Goal: Task Accomplishment & Management: Use online tool/utility

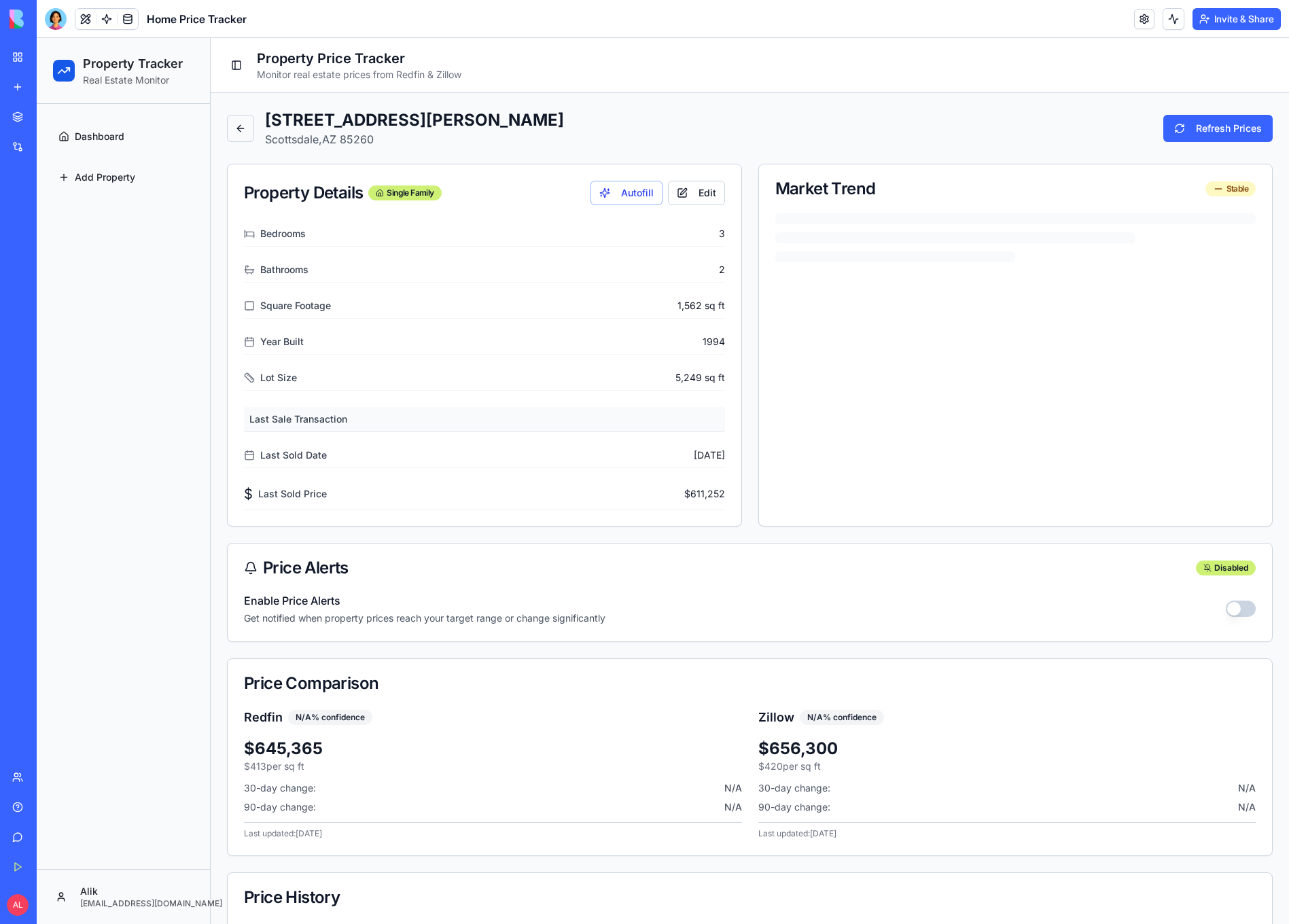
click at [235, 133] on button at bounding box center [241, 129] width 27 height 27
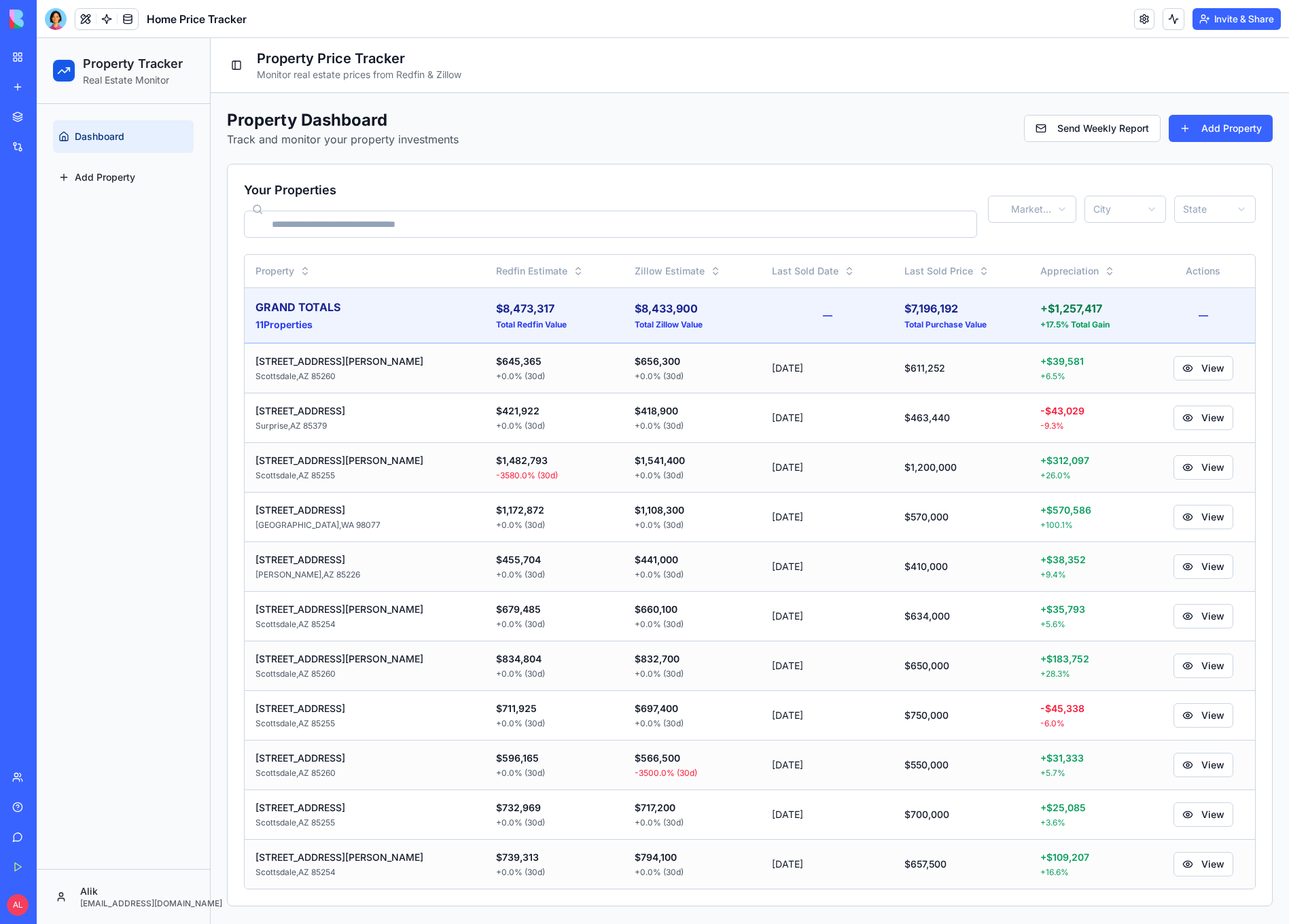
click at [1138, 216] on html "Property Tracker Real Estate Monitor Dashboard Add Property Alik [EMAIL_ADDRESS…" at bounding box center [662, 481] width 1253 height 886
click at [1210, 214] on html "Property Tracker Real Estate Monitor Dashboard Add Property Alik [EMAIL_ADDRESS…" at bounding box center [662, 481] width 1253 height 886
click at [1046, 217] on html "Property Tracker Real Estate Monitor Dashboard Add Property Alik [EMAIL_ADDRESS…" at bounding box center [662, 481] width 1253 height 886
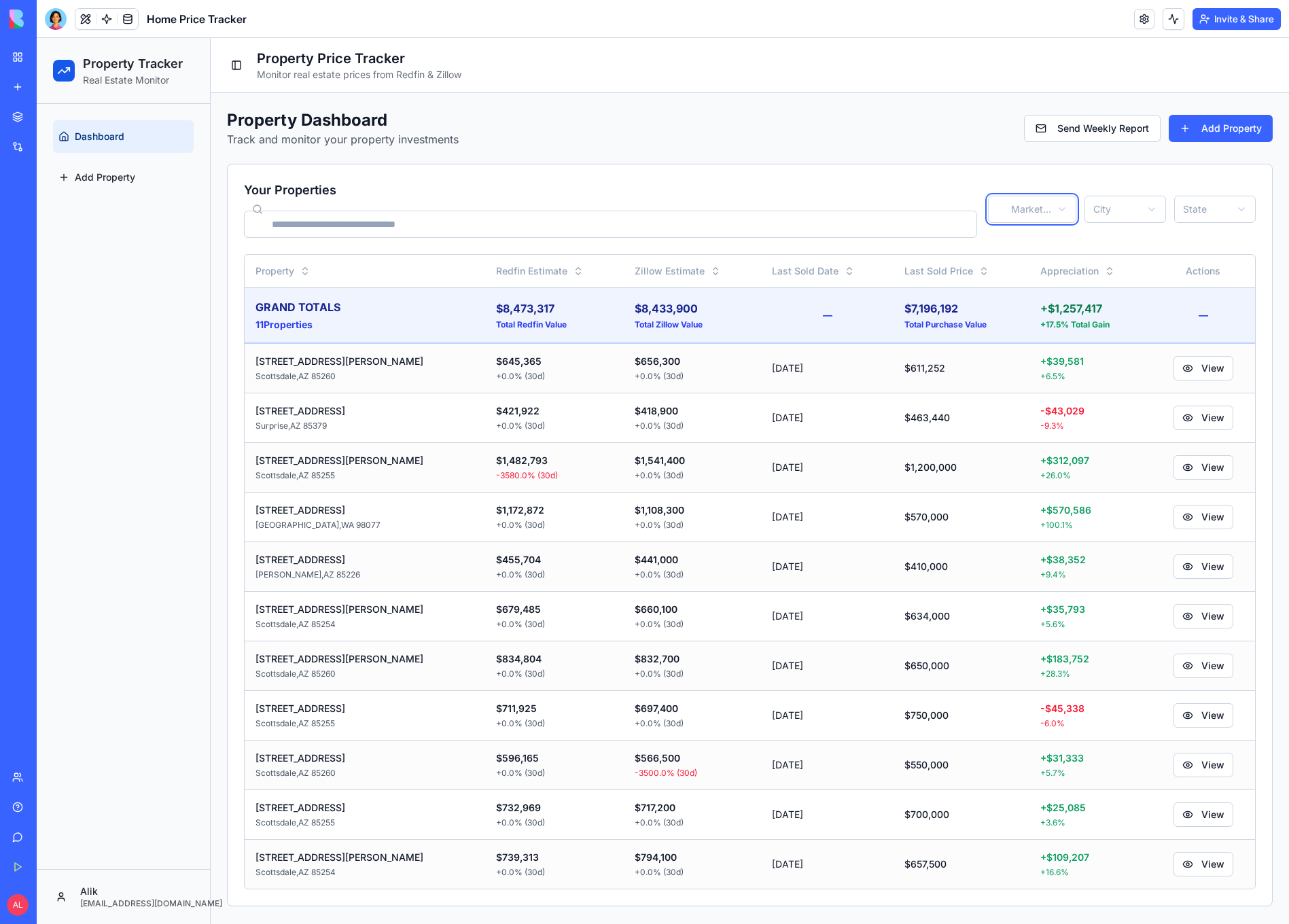
click at [881, 193] on html "Property Tracker Real Estate Monitor Dashboard Add Property Alik [EMAIL_ADDRESS…" at bounding box center [662, 481] width 1253 height 886
click at [1010, 221] on html "Property Tracker Real Estate Monitor Dashboard Add Property Alik [EMAIL_ADDRESS…" at bounding box center [662, 481] width 1253 height 886
click at [1047, 205] on html "Property Tracker Real Estate Monitor Dashboard Add Property Alik [EMAIL_ADDRESS…" at bounding box center [662, 481] width 1253 height 886
click at [978, 206] on html "Property Tracker Real Estate Monitor Dashboard Add Property Alik [EMAIL_ADDRESS…" at bounding box center [662, 481] width 1253 height 886
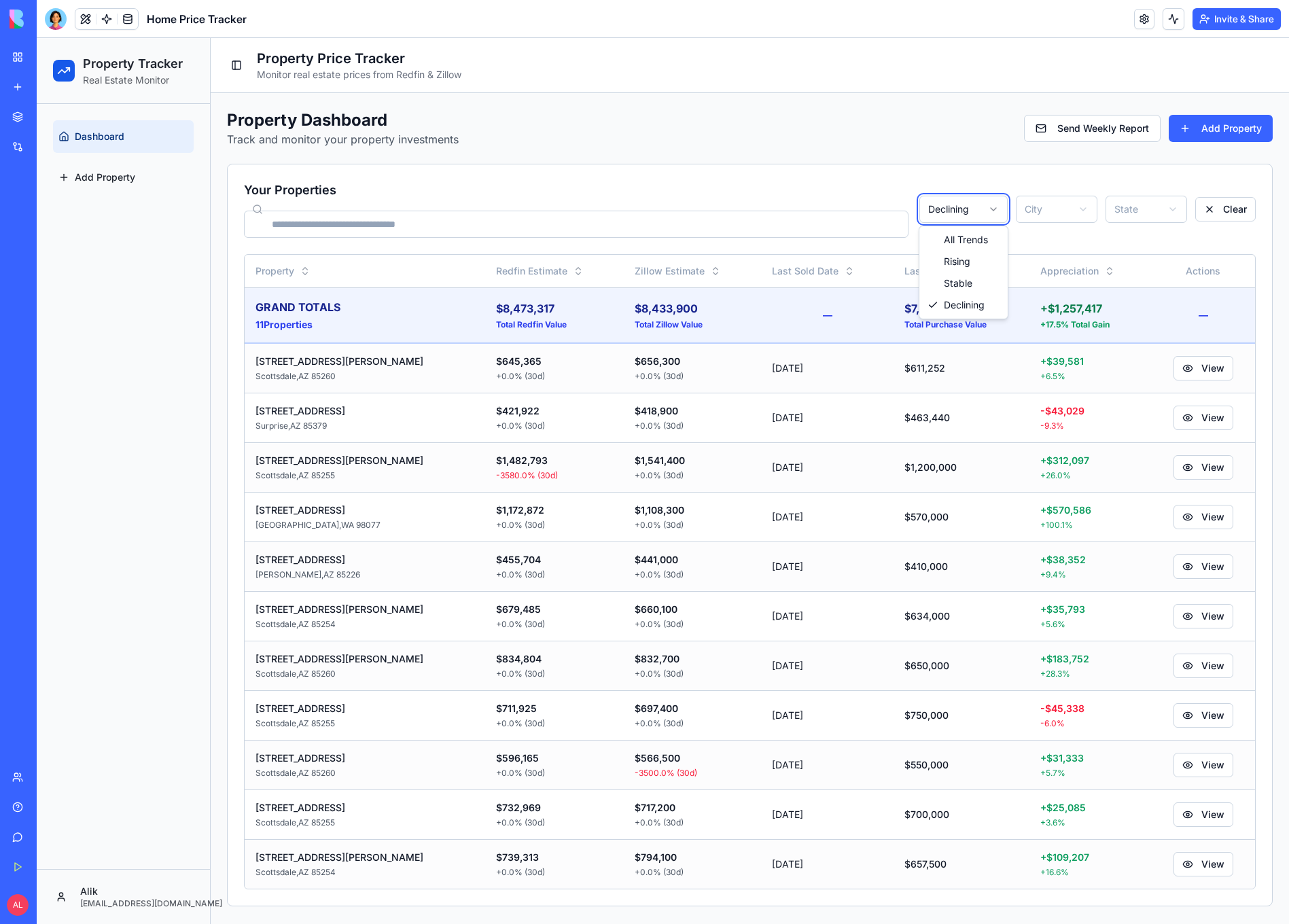
click at [978, 206] on html "Property Tracker Real Estate Monitor Dashboard Add Property Alik [EMAIL_ADDRESS…" at bounding box center [662, 481] width 1253 height 886
click at [974, 206] on html "Property Tracker Real Estate Monitor Dashboard Add Property Alik [EMAIL_ADDRESS…" at bounding box center [662, 481] width 1253 height 886
click at [966, 211] on html "Property Tracker Real Estate Monitor Dashboard Add Property Alik [EMAIL_ADDRESS…" at bounding box center [662, 481] width 1253 height 886
click at [969, 206] on html "Property Tracker Real Estate Monitor Dashboard Add Property Alik [EMAIL_ADDRESS…" at bounding box center [662, 481] width 1253 height 886
click at [862, 219] on input at bounding box center [577, 224] width 665 height 27
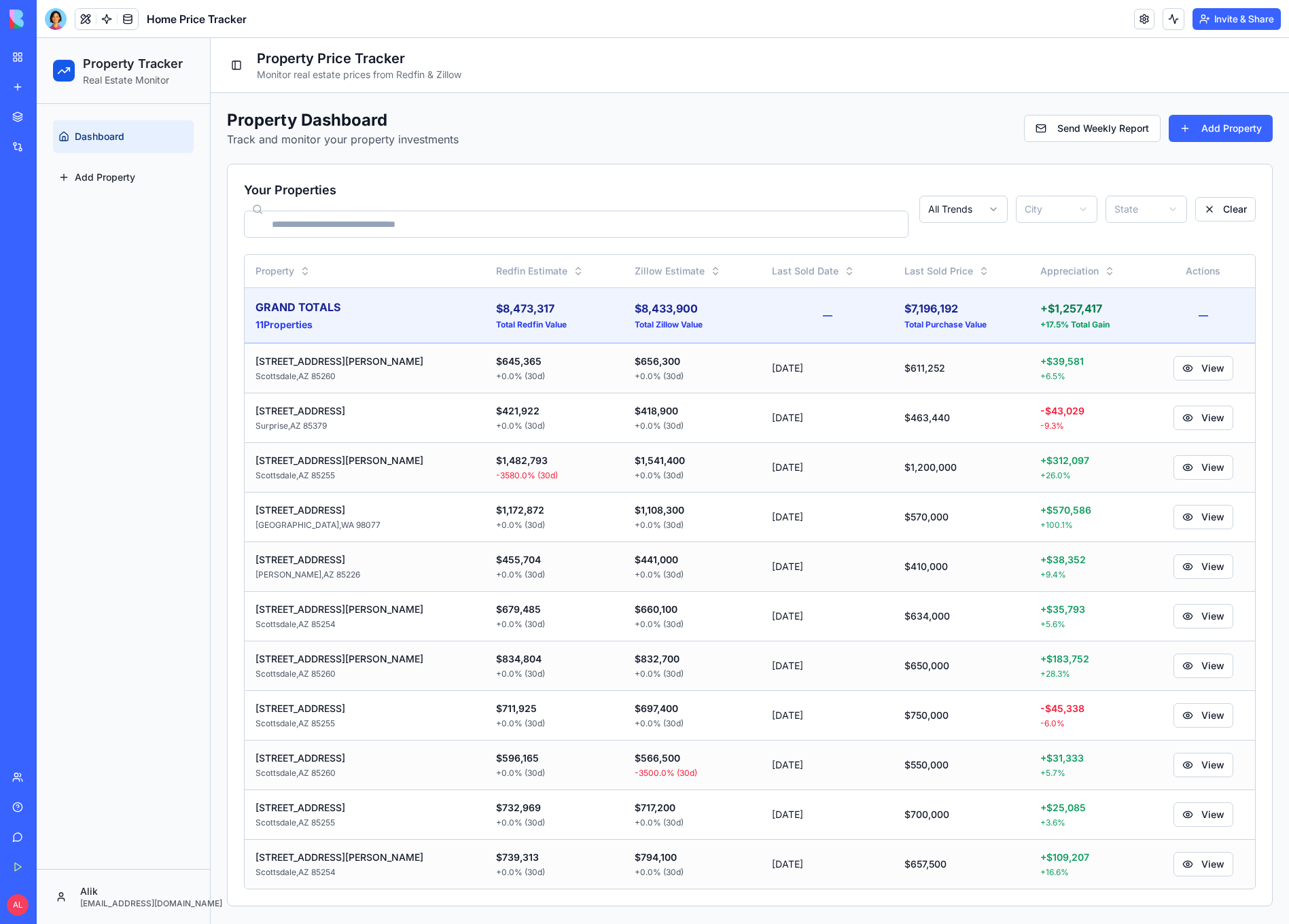
click at [866, 184] on h2 "Your Properties" at bounding box center [577, 190] width 665 height 19
click at [1082, 124] on button "Send Weekly Report" at bounding box center [1092, 129] width 137 height 27
